Goal: Find specific page/section: Find specific page/section

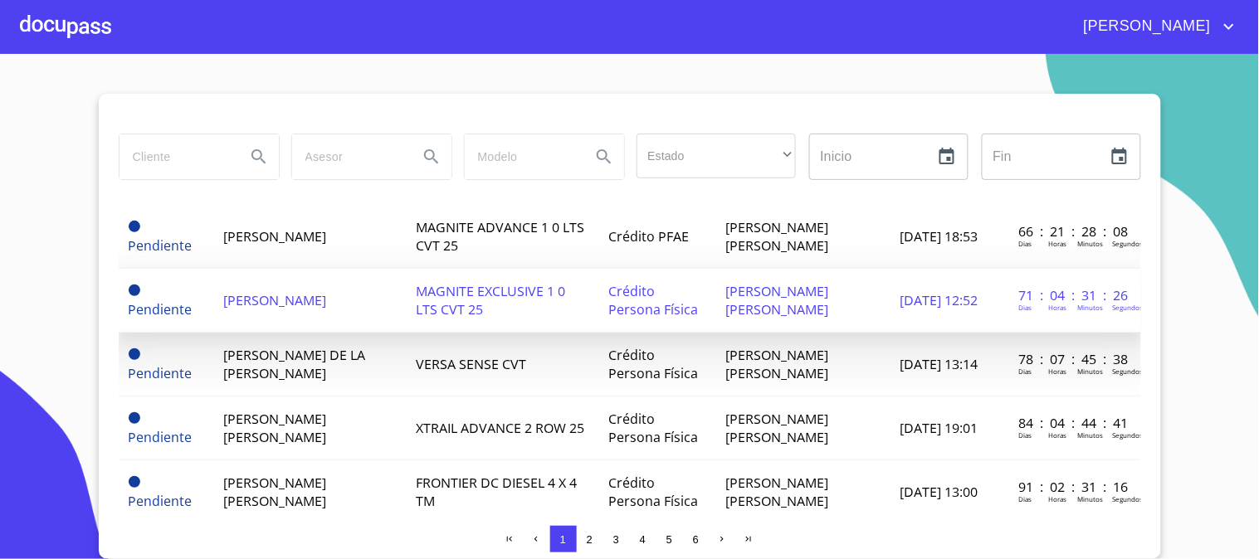
scroll to position [1014, 0]
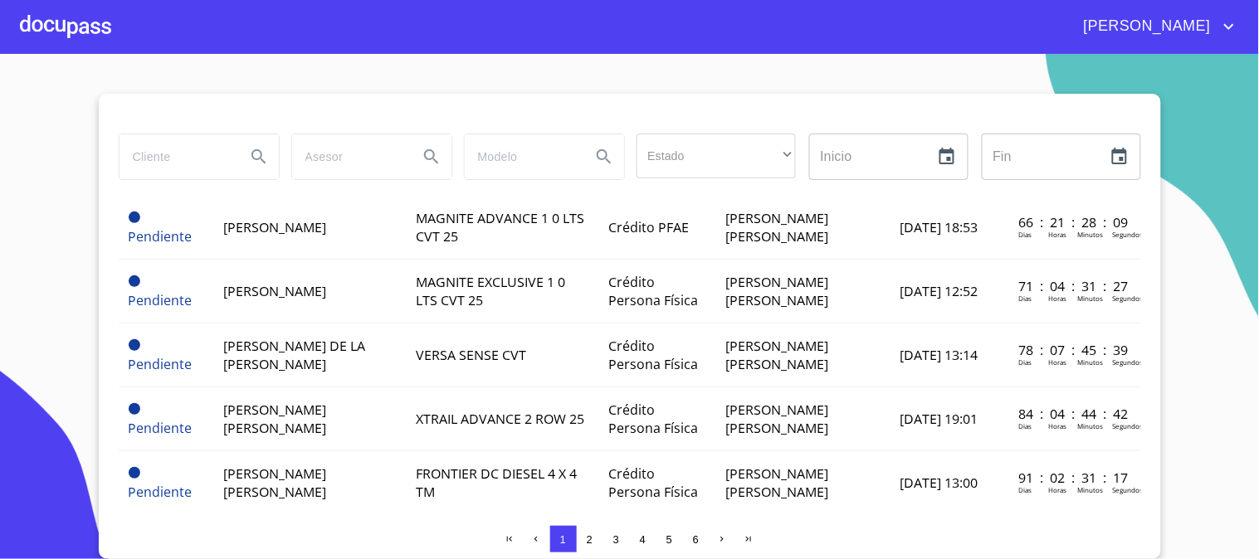
click at [65, 5] on div at bounding box center [65, 26] width 91 height 53
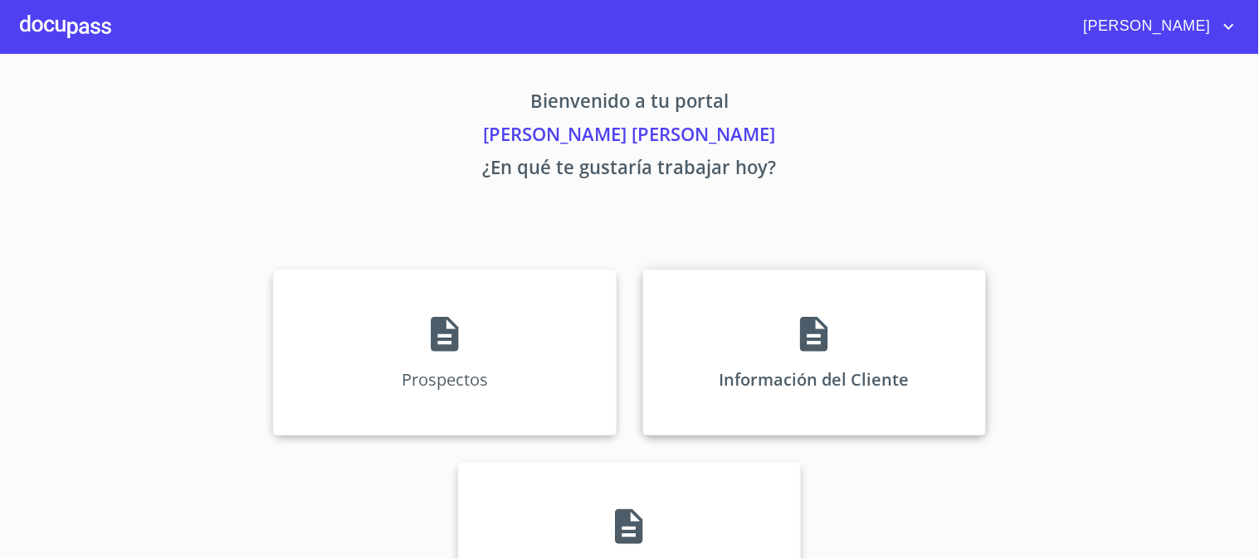
click at [828, 349] on div "Información del Cliente" at bounding box center [814, 353] width 343 height 166
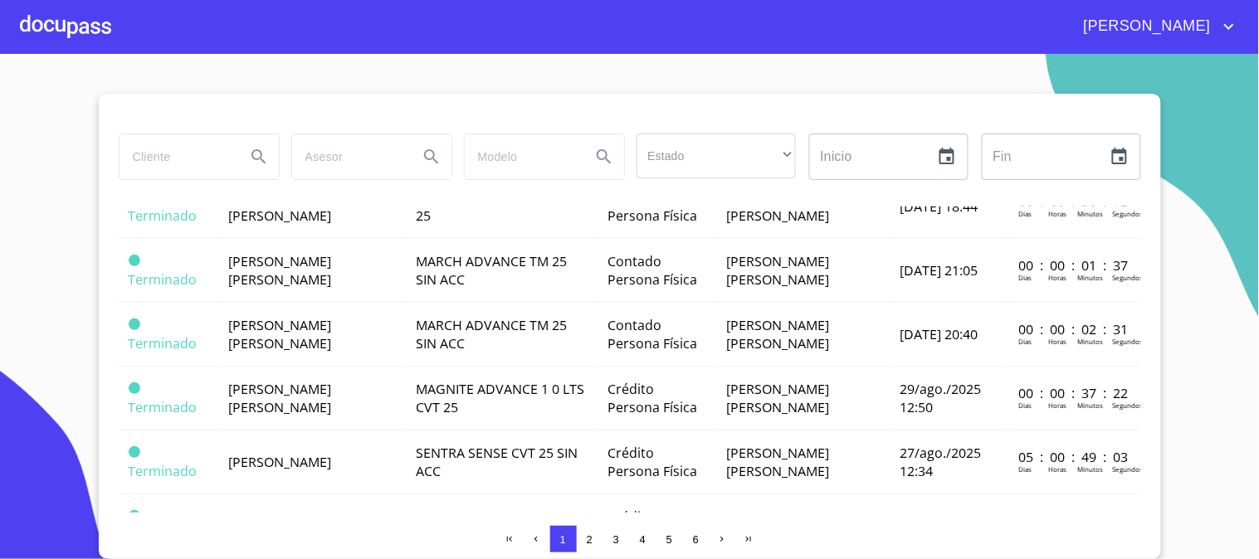
scroll to position [1339, 0]
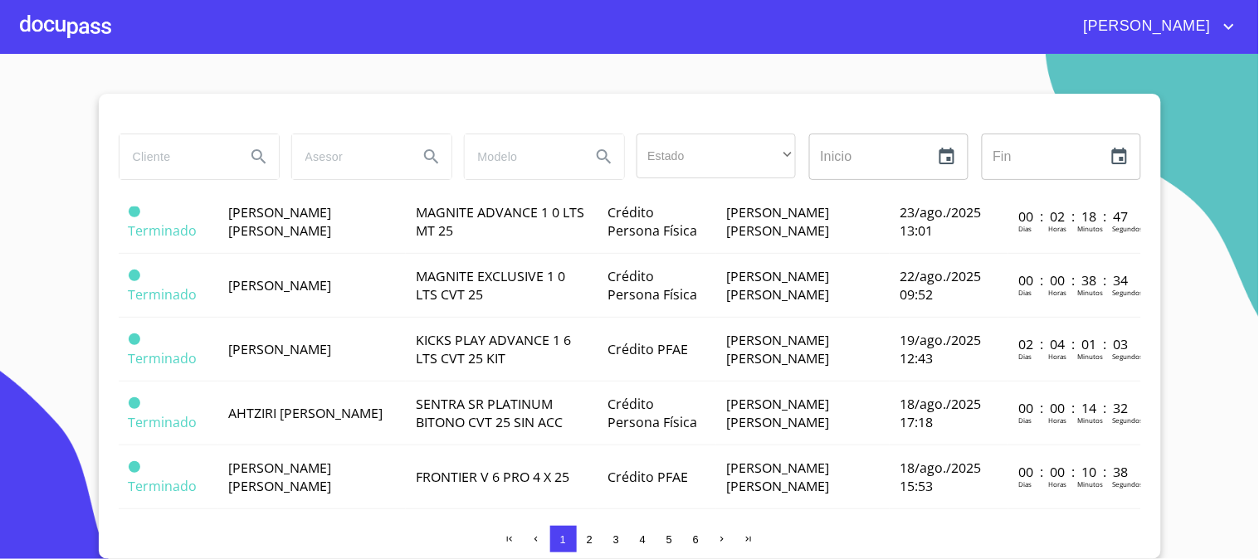
click at [589, 545] on span "2" at bounding box center [589, 539] width 13 height 13
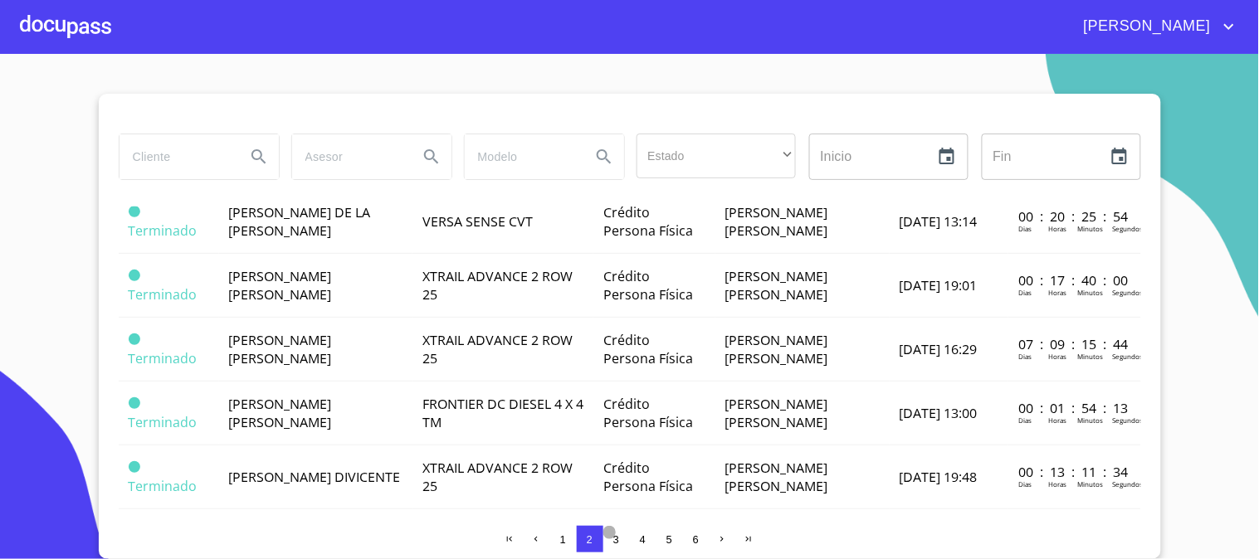
click at [617, 531] on button "3" at bounding box center [616, 539] width 27 height 27
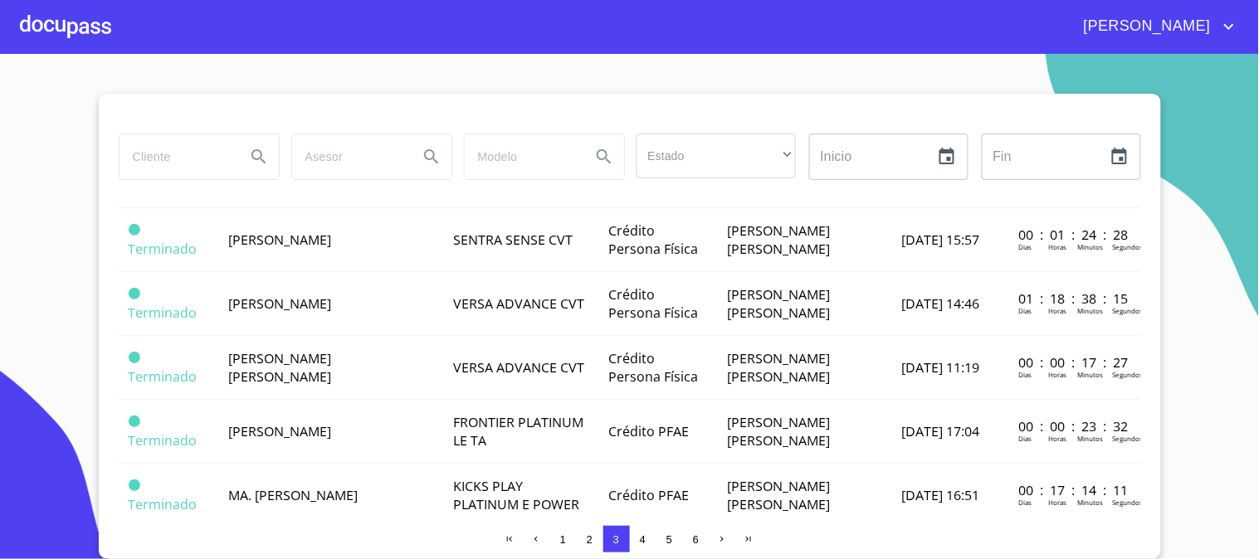
click at [584, 544] on span "2" at bounding box center [589, 539] width 13 height 13
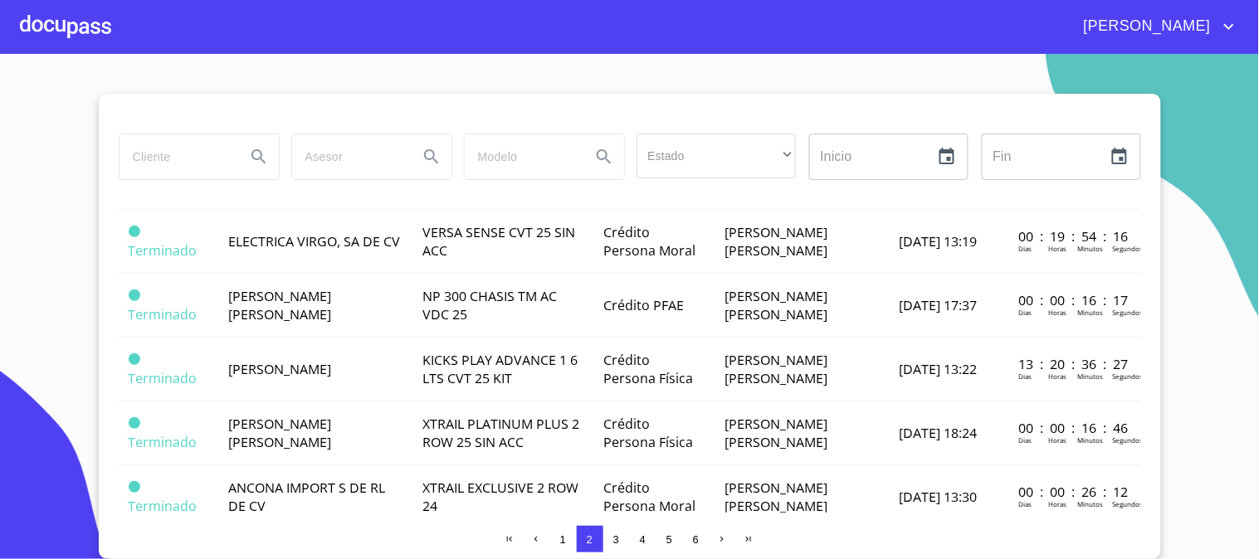
scroll to position [645, 0]
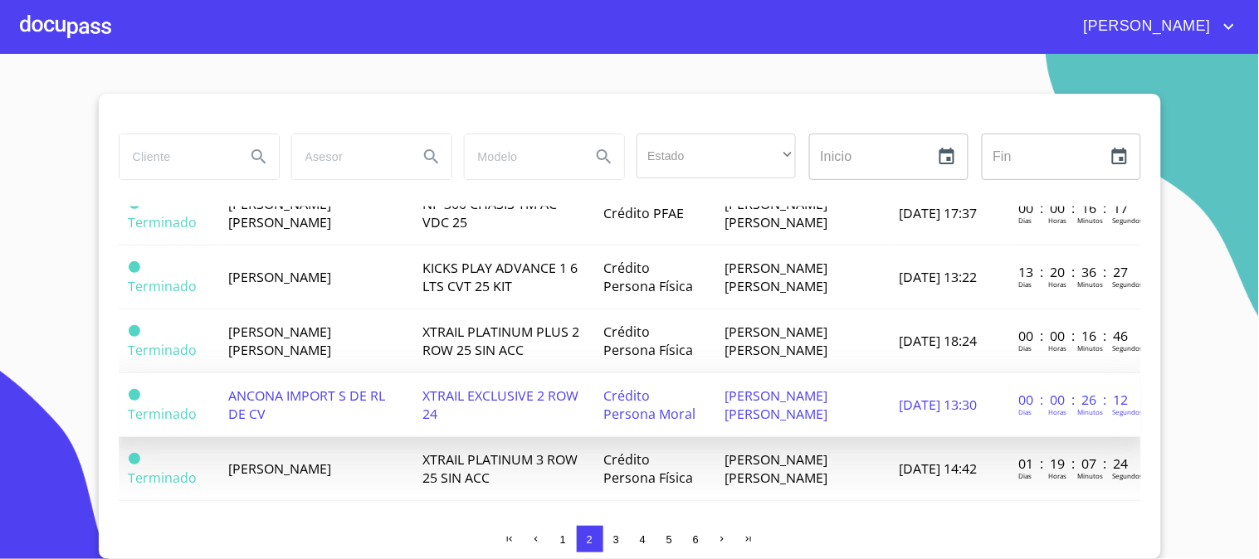
click at [475, 387] on span "XTRAIL EXCLUSIVE 2 ROW 24" at bounding box center [500, 405] width 156 height 37
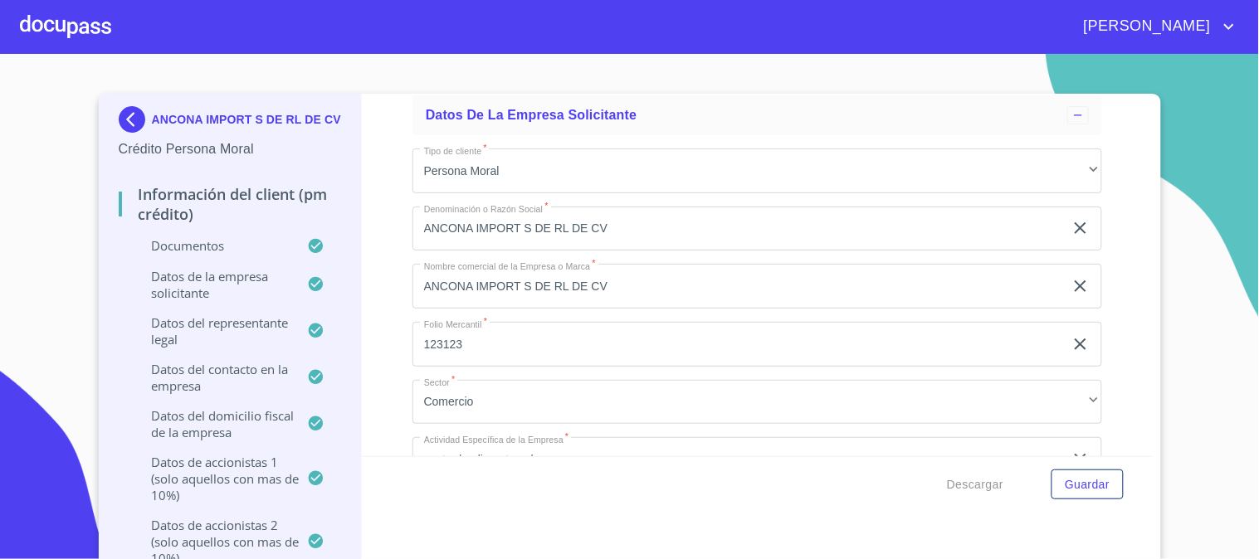
scroll to position [183, 0]
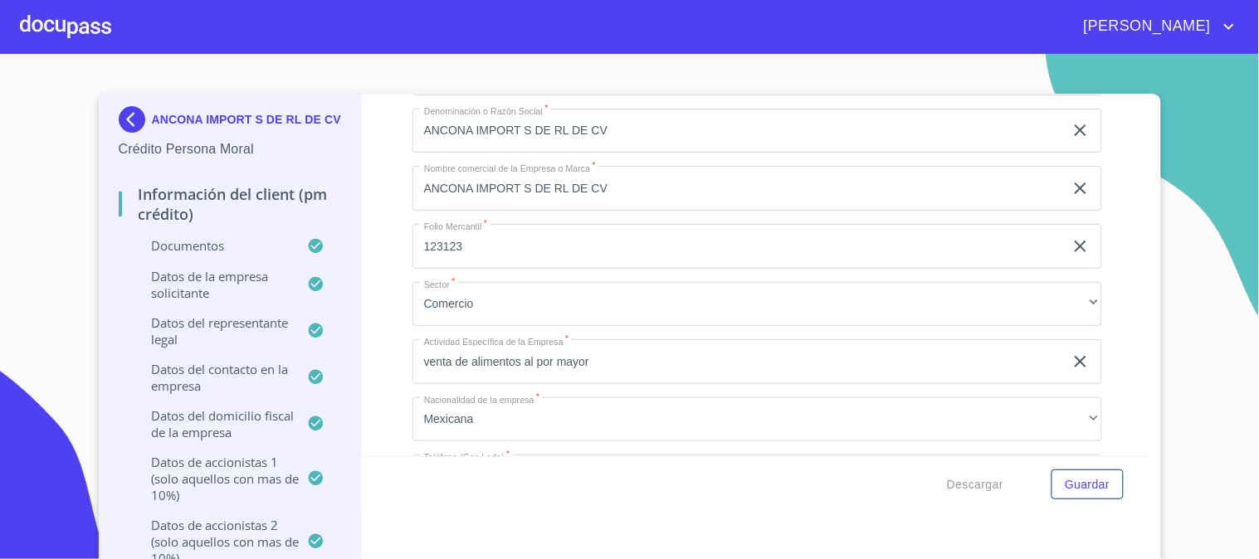
click at [236, 246] on p "Documentos" at bounding box center [213, 245] width 189 height 17
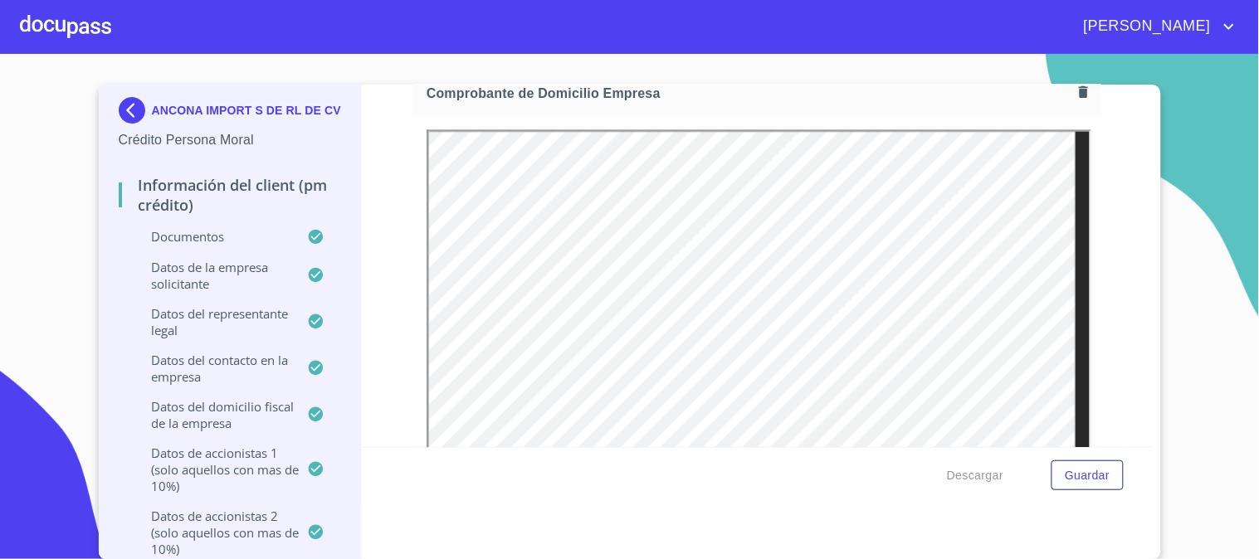
scroll to position [922, 0]
